Goal: Task Accomplishment & Management: Use online tool/utility

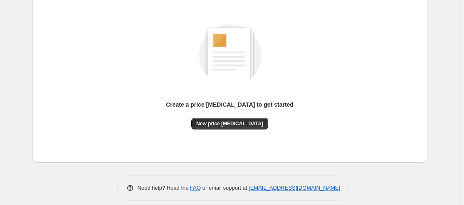
scroll to position [106, 0]
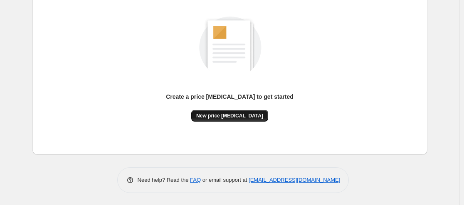
click at [246, 114] on span "New price change job" at bounding box center [229, 116] width 67 height 7
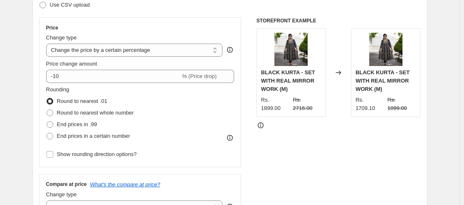
scroll to position [125, 0]
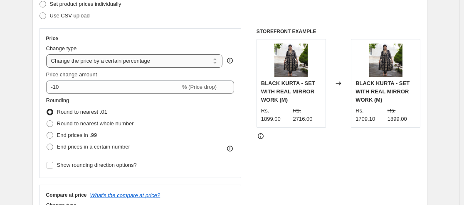
click at [217, 60] on select "Change the price to a certain amount Change the price by a certain amount Chang…" at bounding box center [134, 60] width 177 height 13
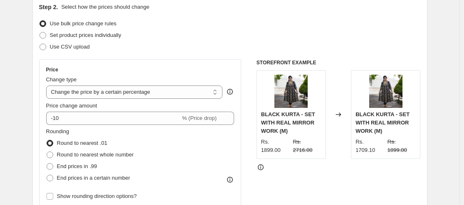
scroll to position [83, 0]
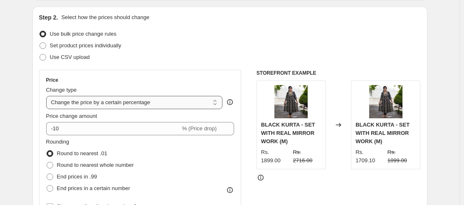
click at [99, 104] on select "Change the price to a certain amount Change the price by a certain amount Chang…" at bounding box center [134, 102] width 177 height 13
click at [48, 96] on select "Change the price to a certain amount Change the price by a certain amount Chang…" at bounding box center [134, 102] width 177 height 13
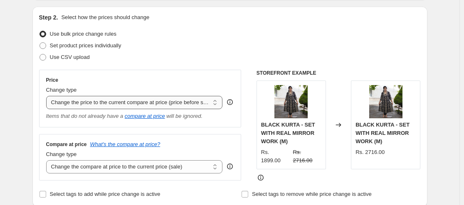
click at [218, 103] on select "Change the price to a certain amount Change the price by a certain amount Chang…" at bounding box center [134, 102] width 177 height 13
click at [48, 96] on select "Change the price to a certain amount Change the price by a certain amount Chang…" at bounding box center [134, 102] width 177 height 13
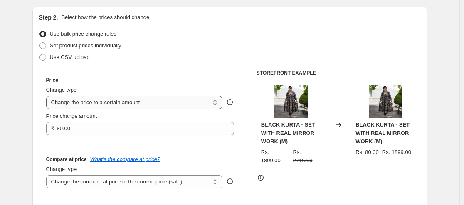
click at [211, 101] on select "Change the price to a certain amount Change the price by a certain amount Chang…" at bounding box center [134, 102] width 177 height 13
click at [48, 96] on select "Change the price to a certain amount Change the price by a certain amount Chang…" at bounding box center [134, 102] width 177 height 13
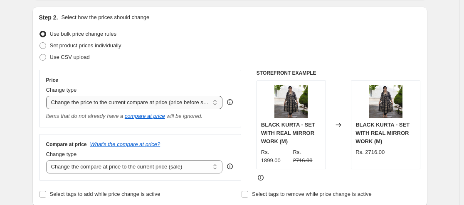
click at [215, 102] on select "Change the price to a certain amount Change the price by a certain amount Chang…" at bounding box center [134, 102] width 177 height 13
click at [48, 96] on select "Change the price to a certain amount Change the price by a certain amount Chang…" at bounding box center [134, 102] width 177 height 13
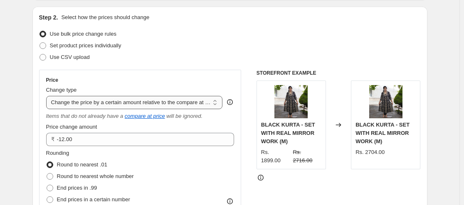
click at [217, 102] on select "Change the price to a certain amount Change the price by a certain amount Chang…" at bounding box center [134, 102] width 177 height 13
select select "pcap"
click at [48, 96] on select "Change the price to a certain amount Change the price by a certain amount Chang…" at bounding box center [134, 102] width 177 height 13
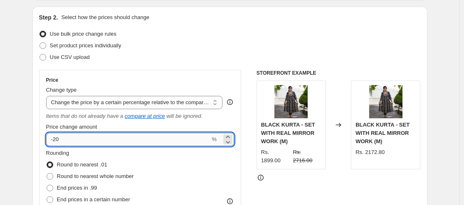
click at [201, 137] on input "-20" at bounding box center [128, 139] width 164 height 13
drag, startPoint x: 67, startPoint y: 138, endPoint x: 55, endPoint y: 138, distance: 11.2
click at [55, 138] on input "-20" at bounding box center [128, 139] width 164 height 13
type input "-50"
click at [246, 153] on div "Price Change type Change the price to a certain amount Change the price by a ce…" at bounding box center [230, 177] width 382 height 214
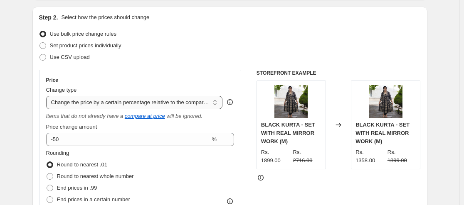
click at [216, 102] on select "Change the price to a certain amount Change the price by a certain amount Chang…" at bounding box center [134, 102] width 177 height 13
click at [48, 96] on select "Change the price to a certain amount Change the price by a certain amount Chang…" at bounding box center [134, 102] width 177 height 13
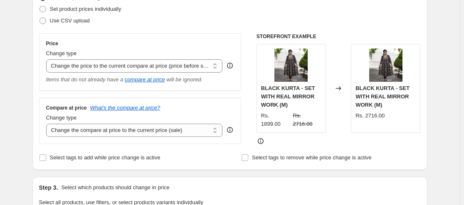
scroll to position [125, 0]
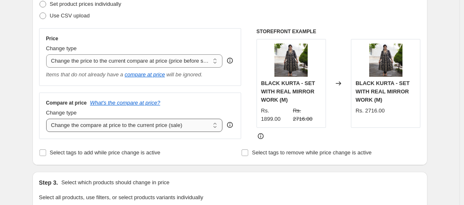
click at [217, 125] on select "Change the compare at price to the current price (sale) Change the compare at p…" at bounding box center [134, 125] width 177 height 13
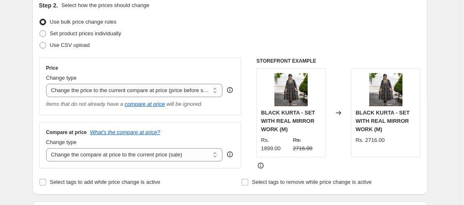
scroll to position [83, 0]
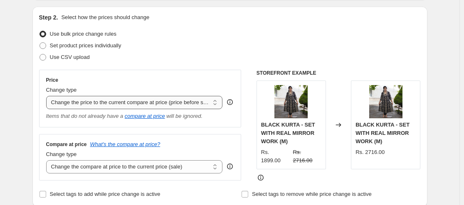
click at [158, 97] on select "Change the price to a certain amount Change the price by a certain amount Chang…" at bounding box center [134, 102] width 177 height 13
click at [48, 96] on select "Change the price to a certain amount Change the price by a certain amount Chang…" at bounding box center [134, 102] width 177 height 13
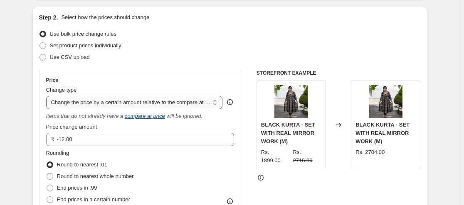
click at [167, 103] on select "Change the price to a certain amount Change the price by a certain amount Chang…" at bounding box center [134, 102] width 177 height 13
select select "ecap"
click at [48, 96] on select "Change the price to a certain amount Change the price by a certain amount Chang…" at bounding box center [134, 102] width 177 height 13
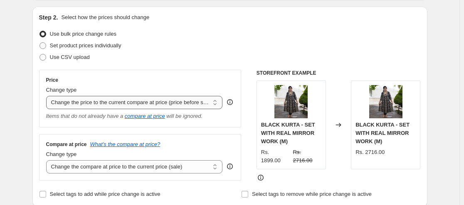
click at [169, 105] on select "Change the price to a certain amount Change the price by a certain amount Chang…" at bounding box center [134, 102] width 177 height 13
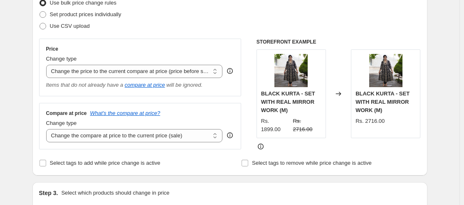
scroll to position [125, 0]
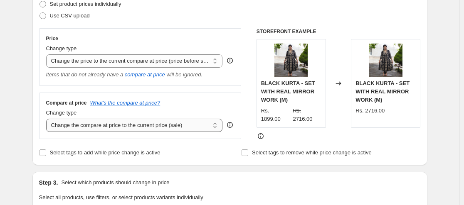
click at [180, 124] on select "Change the compare at price to the current price (sale) Change the compare at p…" at bounding box center [134, 125] width 177 height 13
select select "bp"
click at [48, 119] on select "Change the compare at price to the current price (sale) Change the compare at p…" at bounding box center [134, 125] width 177 height 13
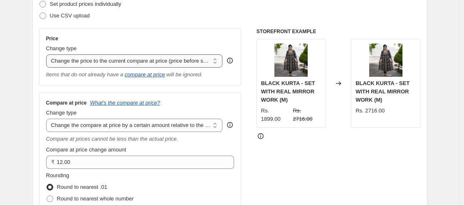
click at [176, 65] on select "Change the price to a certain amount Change the price by a certain amount Chang…" at bounding box center [134, 60] width 177 height 13
click at [48, 54] on select "Change the price to a certain amount Change the price by a certain amount Chang…" at bounding box center [134, 60] width 177 height 13
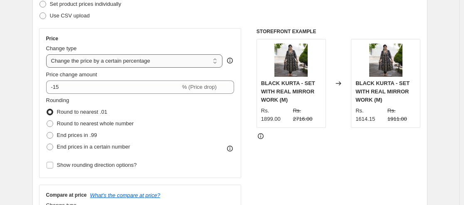
click at [71, 56] on select "Change the price to a certain amount Change the price by a certain amount Chang…" at bounding box center [134, 60] width 177 height 13
select select "bcap"
click at [48, 54] on select "Change the price to a certain amount Change the price by a certain amount Chang…" at bounding box center [134, 60] width 177 height 13
type input "-12.00"
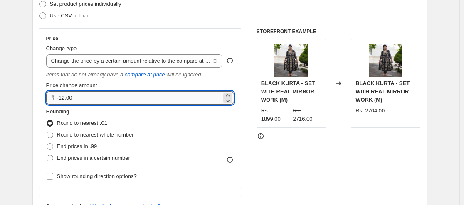
click at [79, 96] on input "-12.00" at bounding box center [139, 97] width 165 height 13
drag, startPoint x: 78, startPoint y: 99, endPoint x: 69, endPoint y: 99, distance: 8.7
click at [69, 99] on input "-12.00" at bounding box center [139, 97] width 165 height 13
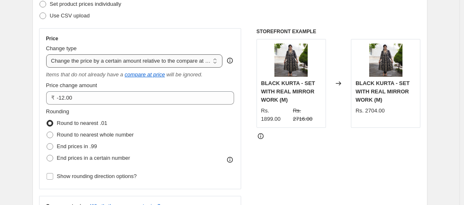
click at [125, 63] on select "Change the price to a certain amount Change the price by a certain amount Chang…" at bounding box center [134, 60] width 177 height 13
select select "pcap"
click at [48, 54] on select "Change the price to a certain amount Change the price by a certain amount Chang…" at bounding box center [134, 60] width 177 height 13
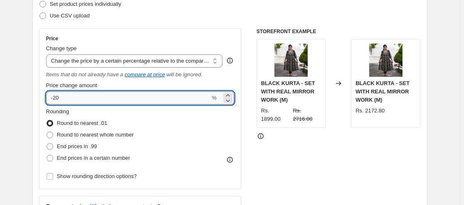
drag, startPoint x: 69, startPoint y: 97, endPoint x: 52, endPoint y: 97, distance: 17.0
click at [52, 97] on input "-20" at bounding box center [128, 97] width 164 height 13
type input "50"
click at [244, 112] on div "Price Change type Change the price to a certain amount Change the price by a ce…" at bounding box center [230, 192] width 382 height 329
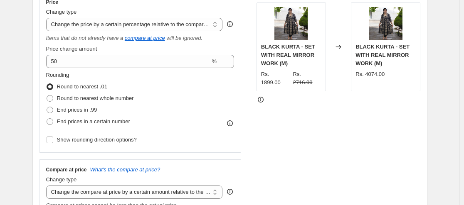
scroll to position [166, 0]
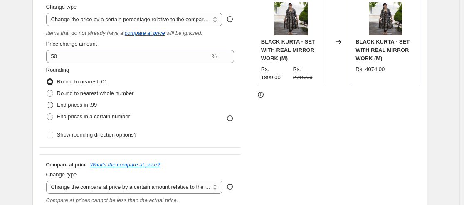
click at [52, 103] on span at bounding box center [50, 105] width 7 height 7
click at [47, 102] on input "End prices in .99" at bounding box center [47, 102] width 0 height 0
radio input "true"
click at [53, 93] on span at bounding box center [50, 93] width 7 height 7
click at [47, 91] on input "Round to nearest whole number" at bounding box center [47, 90] width 0 height 0
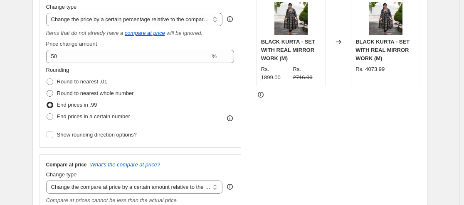
radio input "true"
click at [53, 79] on span at bounding box center [50, 82] width 7 height 7
click at [47, 79] on input "Round to nearest .01" at bounding box center [47, 79] width 0 height 0
radio input "true"
click at [53, 118] on span at bounding box center [50, 116] width 7 height 7
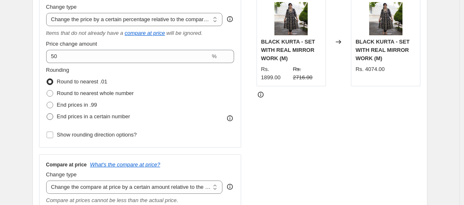
click at [47, 114] on input "End prices in a certain number" at bounding box center [47, 113] width 0 height 0
radio input "true"
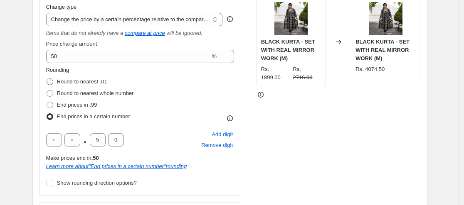
click at [52, 80] on span at bounding box center [50, 82] width 7 height 7
click at [47, 79] on input "Round to nearest .01" at bounding box center [47, 79] width 0 height 0
radio input "true"
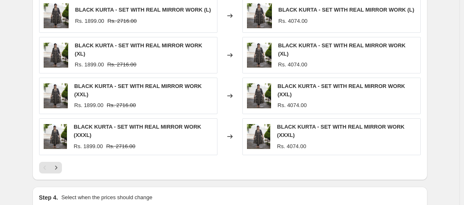
scroll to position [665, 0]
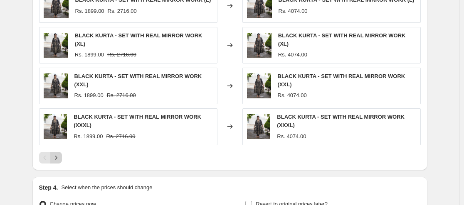
click at [57, 154] on icon "Next" at bounding box center [56, 158] width 8 height 8
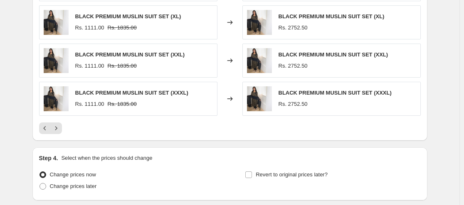
scroll to position [707, 0]
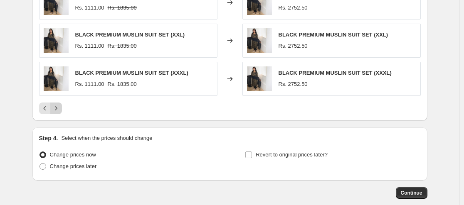
click at [59, 110] on icon "Next" at bounding box center [56, 108] width 8 height 8
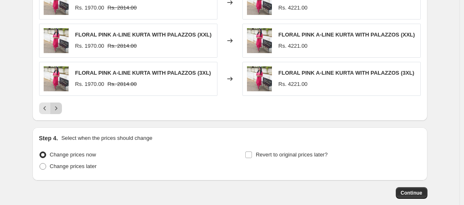
click at [60, 110] on icon "Next" at bounding box center [56, 108] width 8 height 8
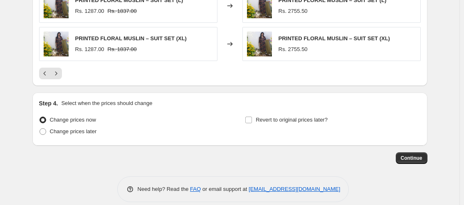
scroll to position [756, 0]
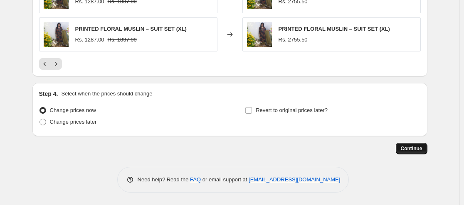
click at [416, 149] on span "Continue" at bounding box center [412, 148] width 22 height 7
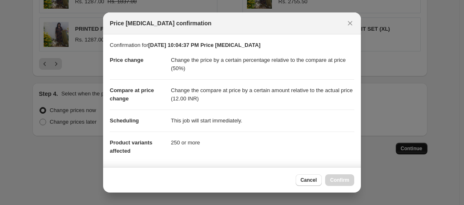
scroll to position [0, 0]
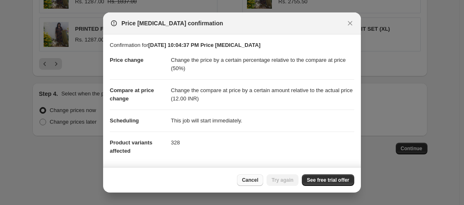
click at [250, 180] on span "Cancel" at bounding box center [250, 180] width 16 height 7
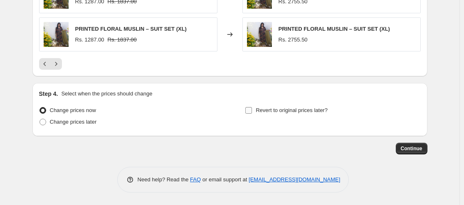
click at [252, 113] on input "Revert to original prices later?" at bounding box center [248, 110] width 7 height 7
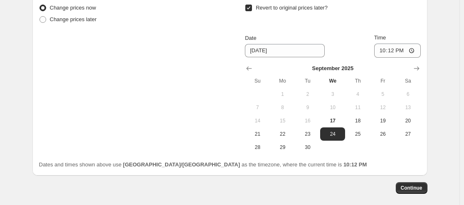
scroll to position [798, 0]
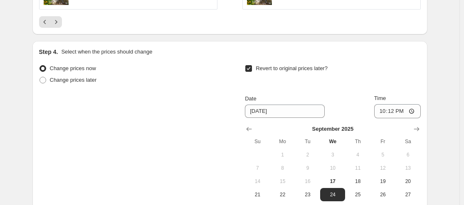
click at [252, 69] on input "Revert to original prices later?" at bounding box center [248, 68] width 7 height 7
checkbox input "false"
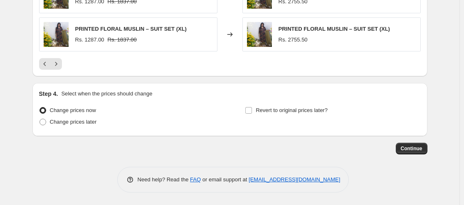
scroll to position [756, 0]
click at [410, 150] on span "Continue" at bounding box center [412, 148] width 22 height 7
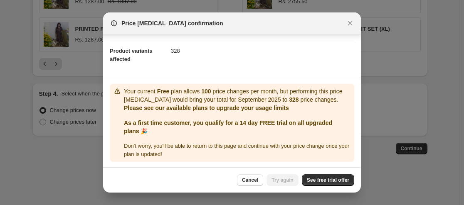
scroll to position [93, 0]
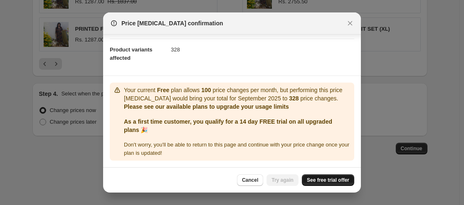
click at [333, 182] on span "See free trial offer" at bounding box center [328, 180] width 42 height 7
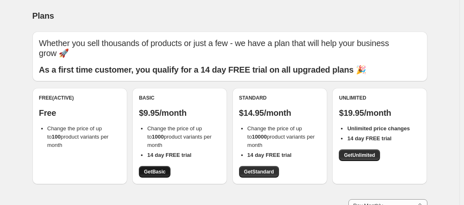
click at [163, 171] on span "Get Basic" at bounding box center [155, 172] width 22 height 7
